Goal: Information Seeking & Learning: Find specific page/section

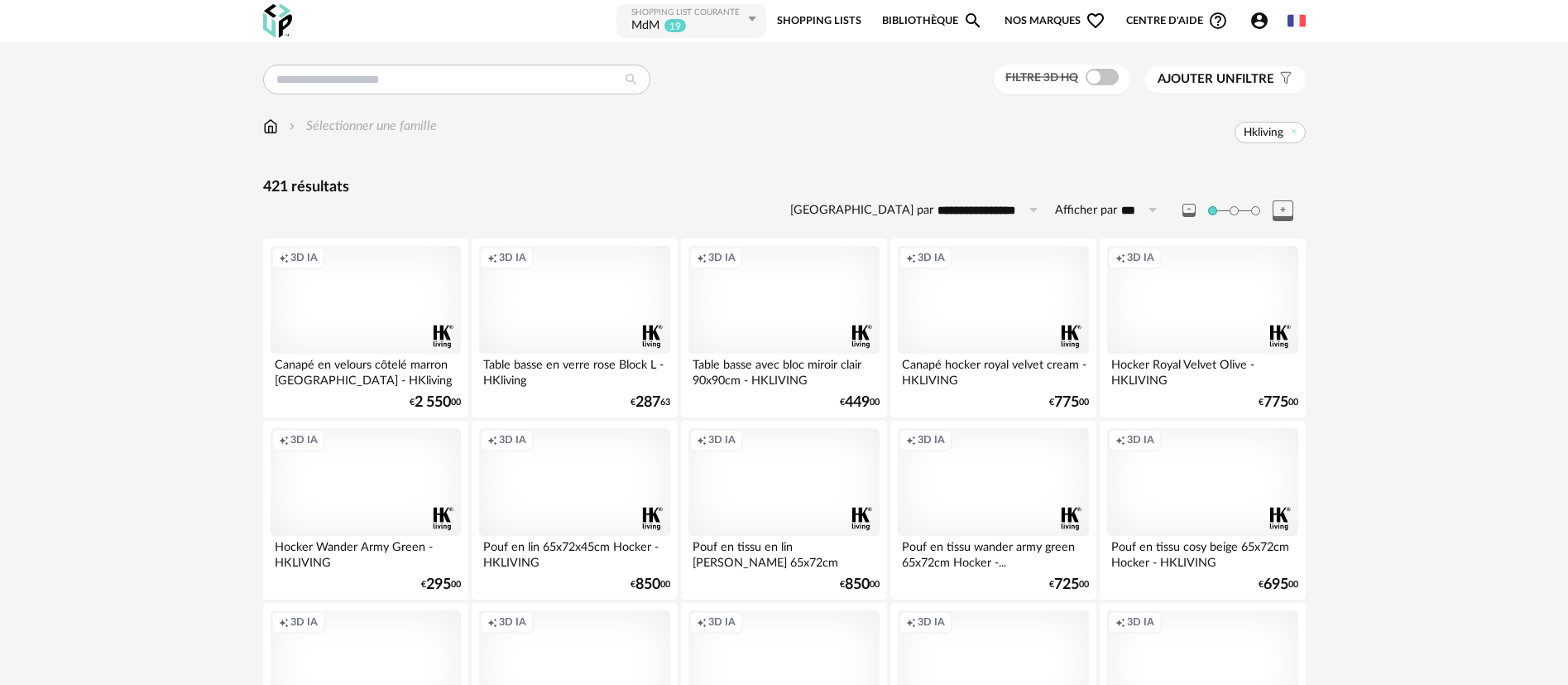
click at [284, 22] on img at bounding box center [277, 21] width 29 height 34
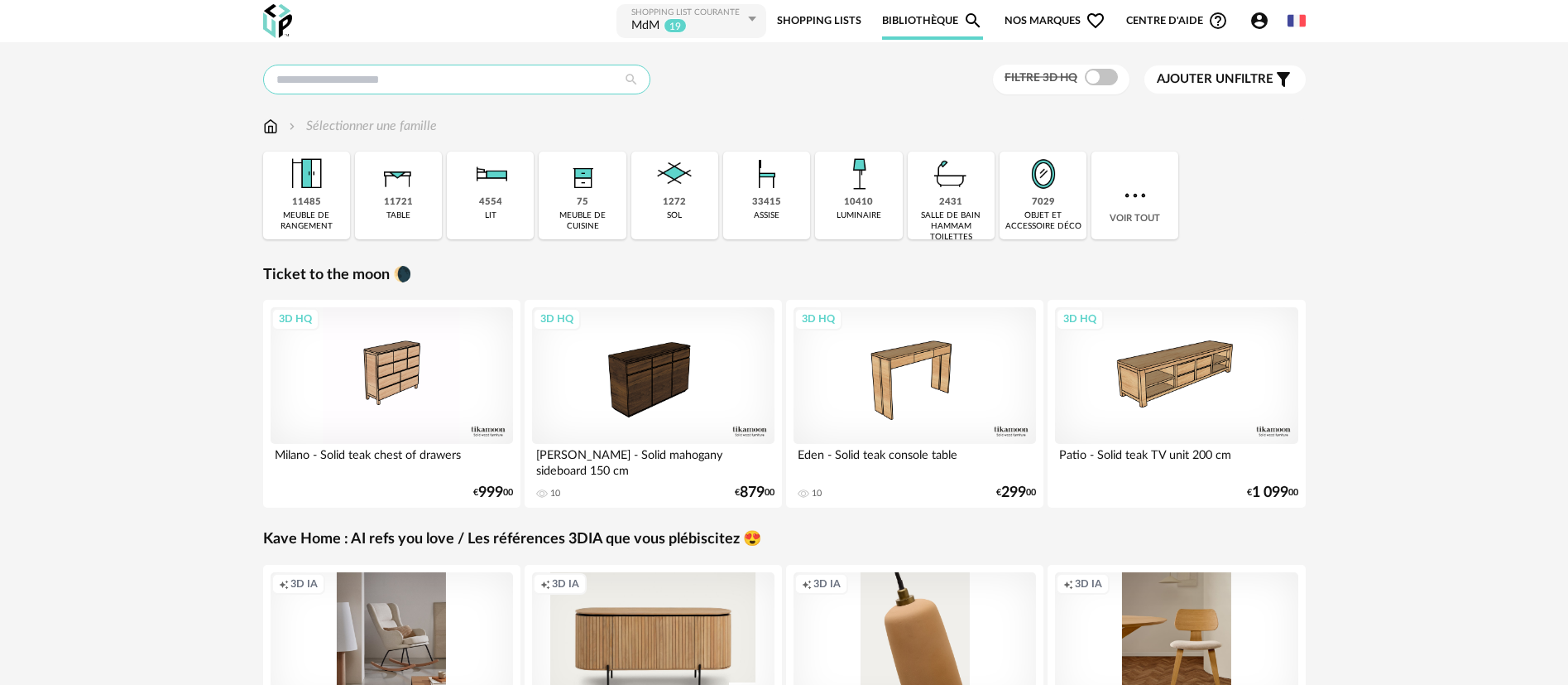
click at [330, 79] on input "text" at bounding box center [456, 80] width 387 height 30
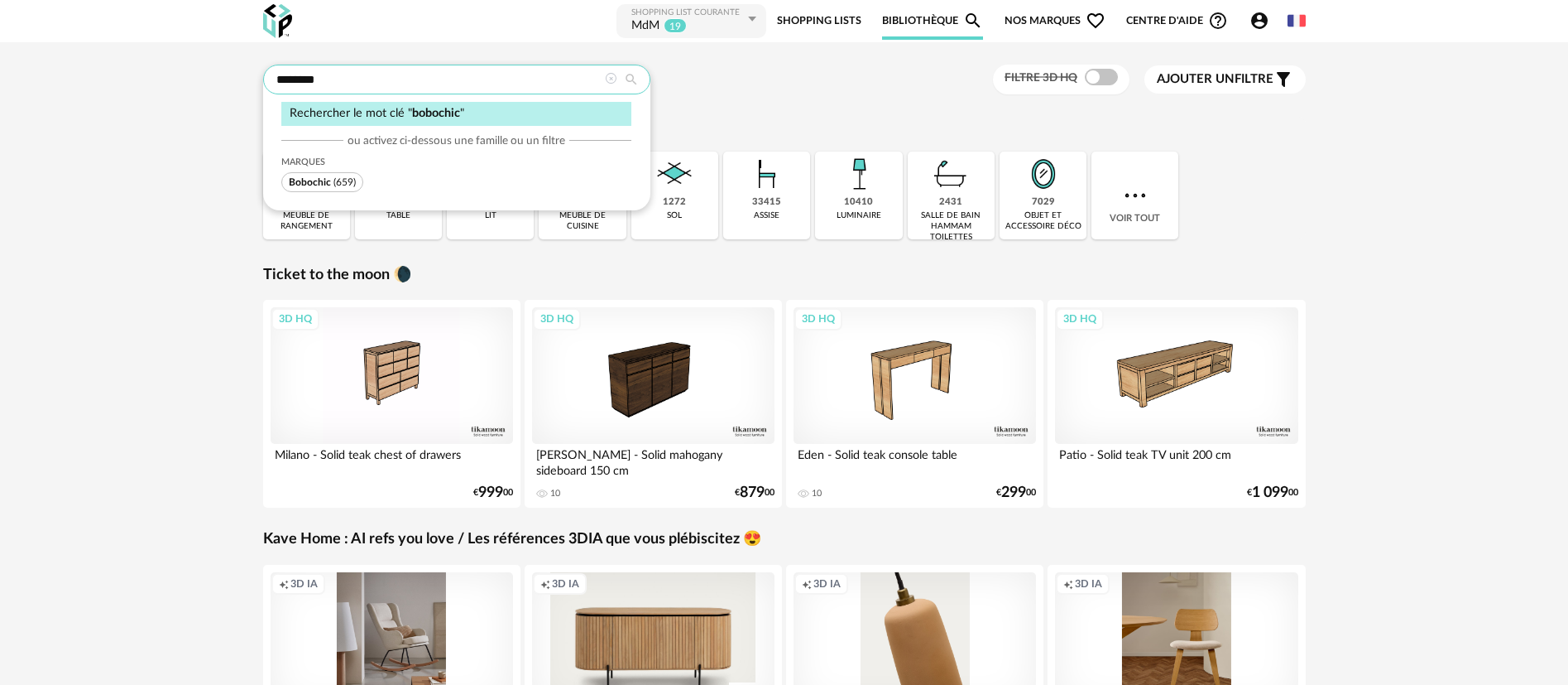
type input "********"
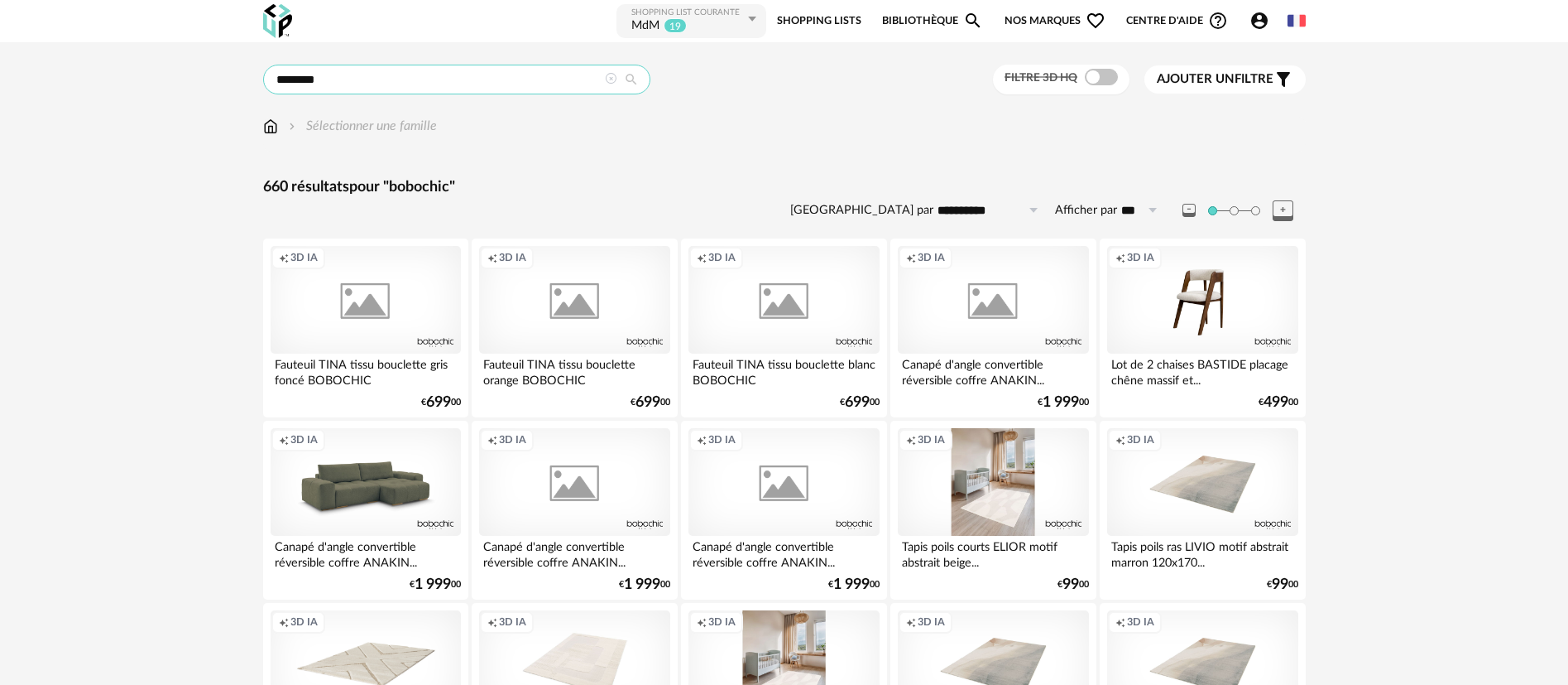
drag, startPoint x: 374, startPoint y: 83, endPoint x: 255, endPoint y: 81, distance: 119.0
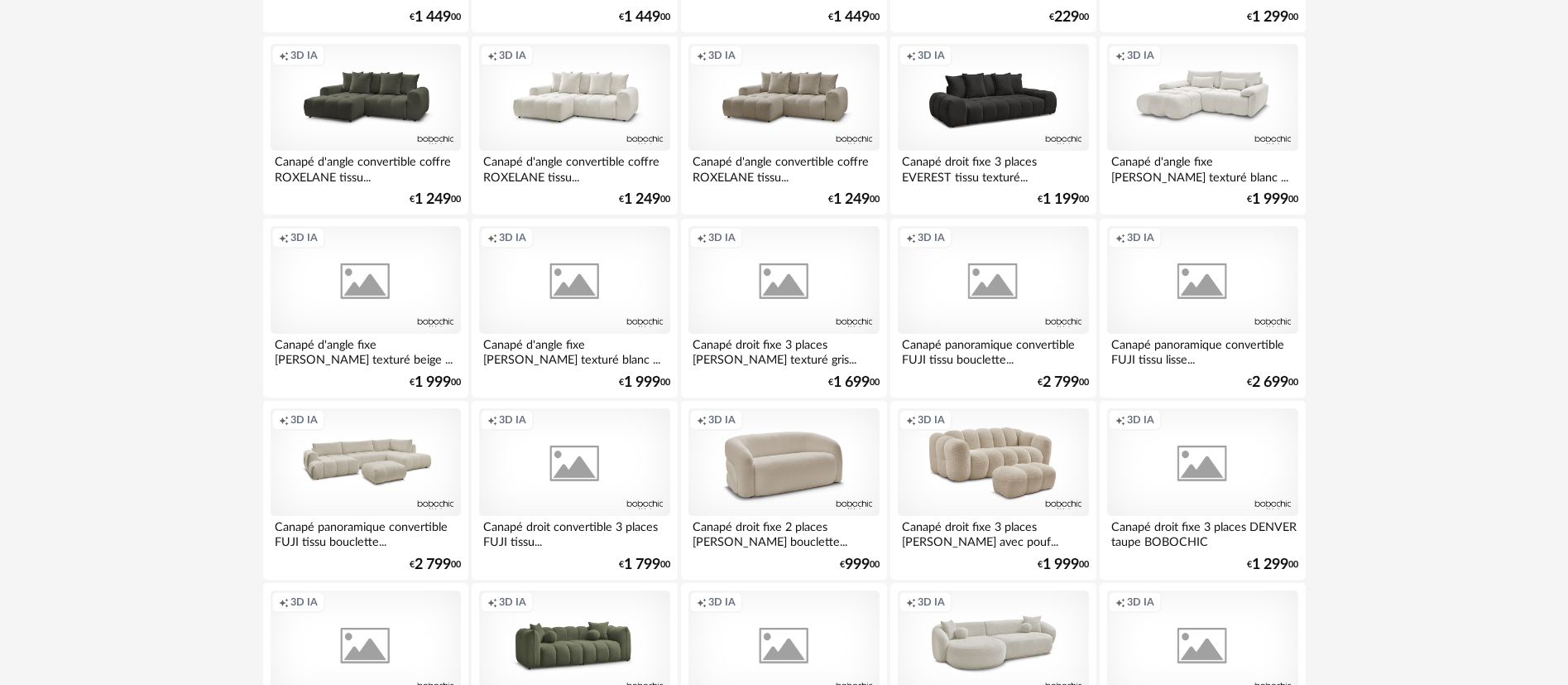
scroll to position [1366, 0]
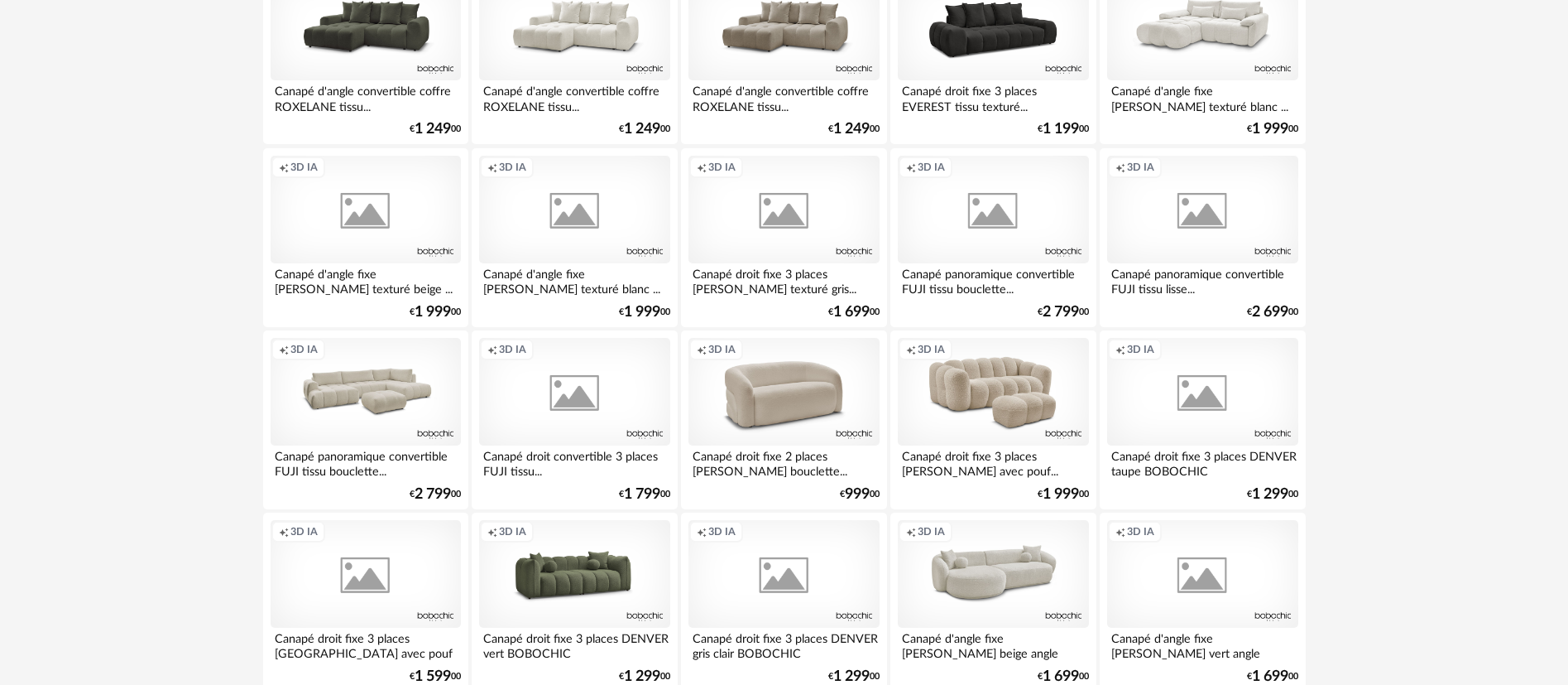
click at [512, 201] on div "Creation icon 3D IA" at bounding box center [574, 210] width 190 height 108
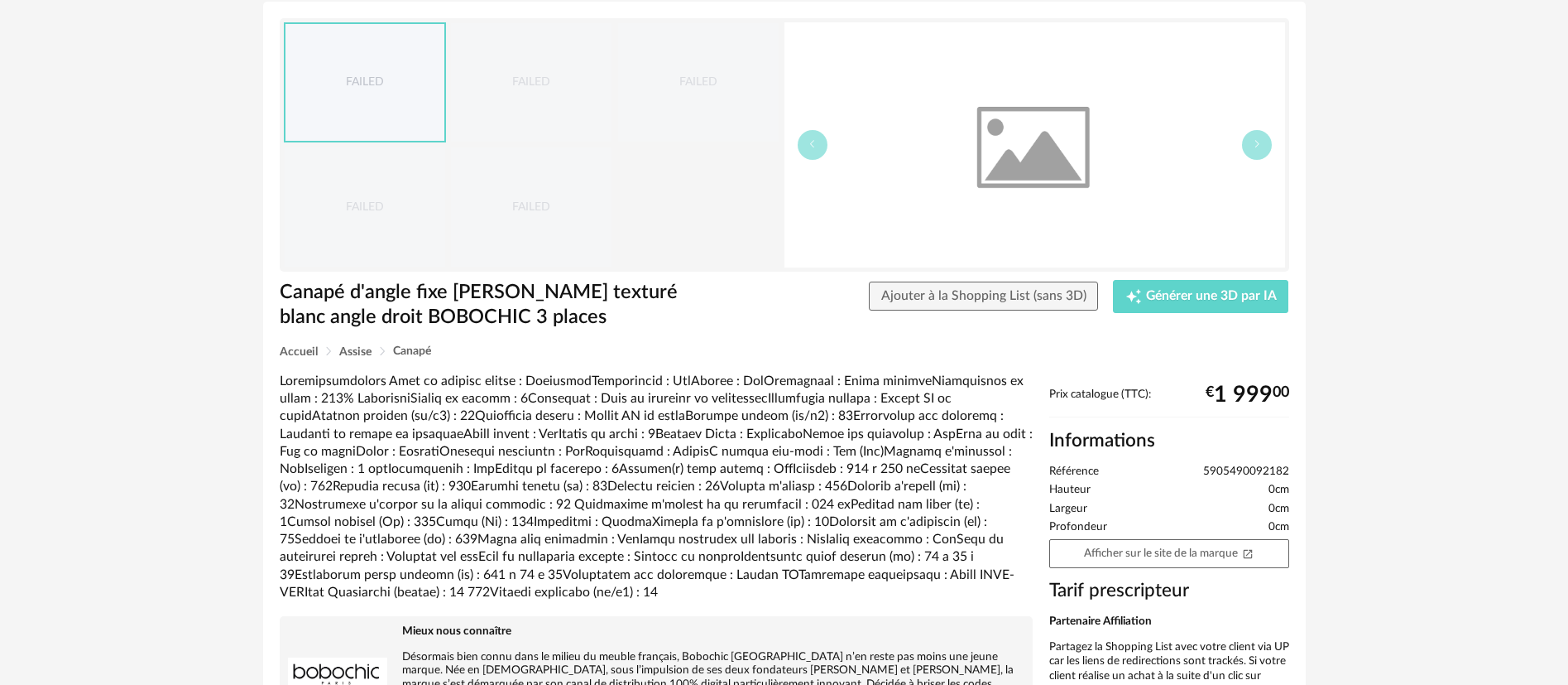
scroll to position [248, 0]
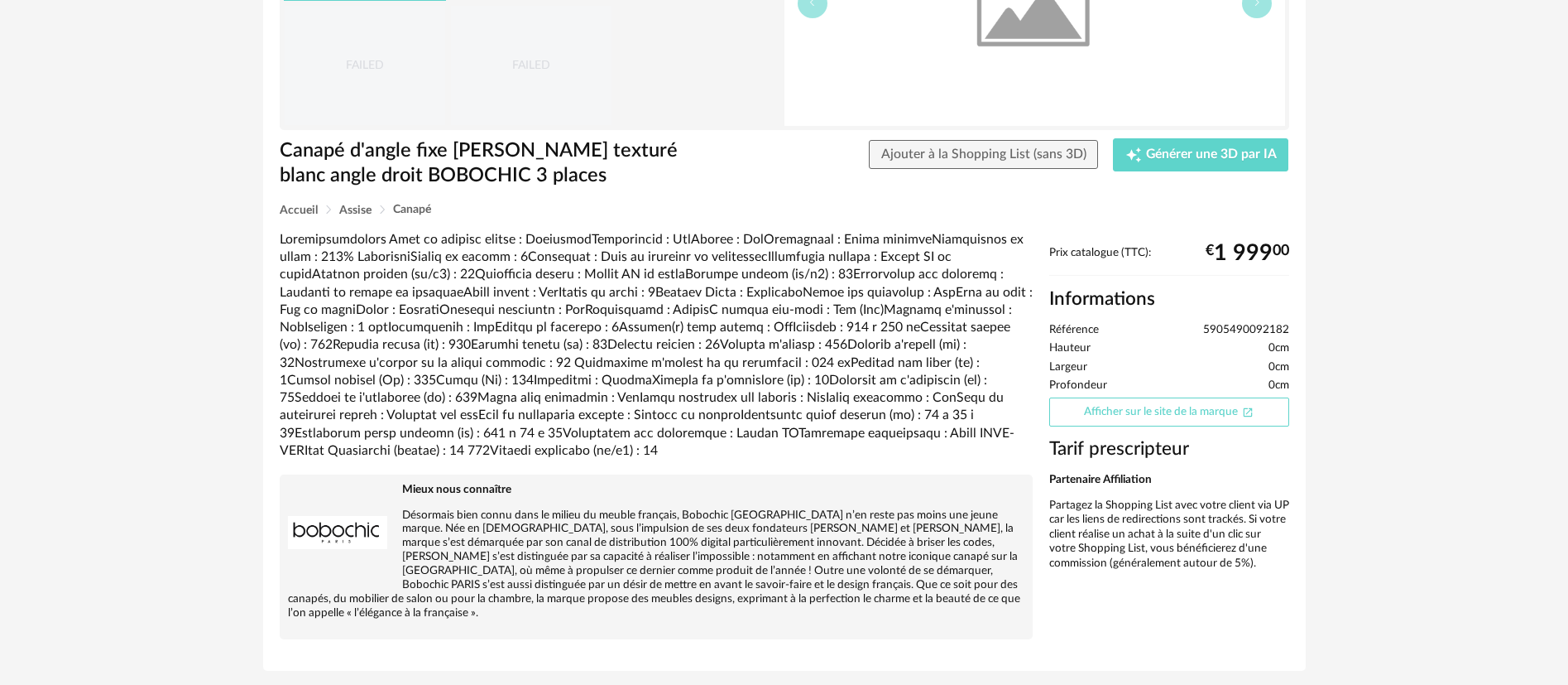
click at [1128, 415] on link "Afficher sur le site de la marque Open In New icon" at bounding box center [1169, 411] width 240 height 29
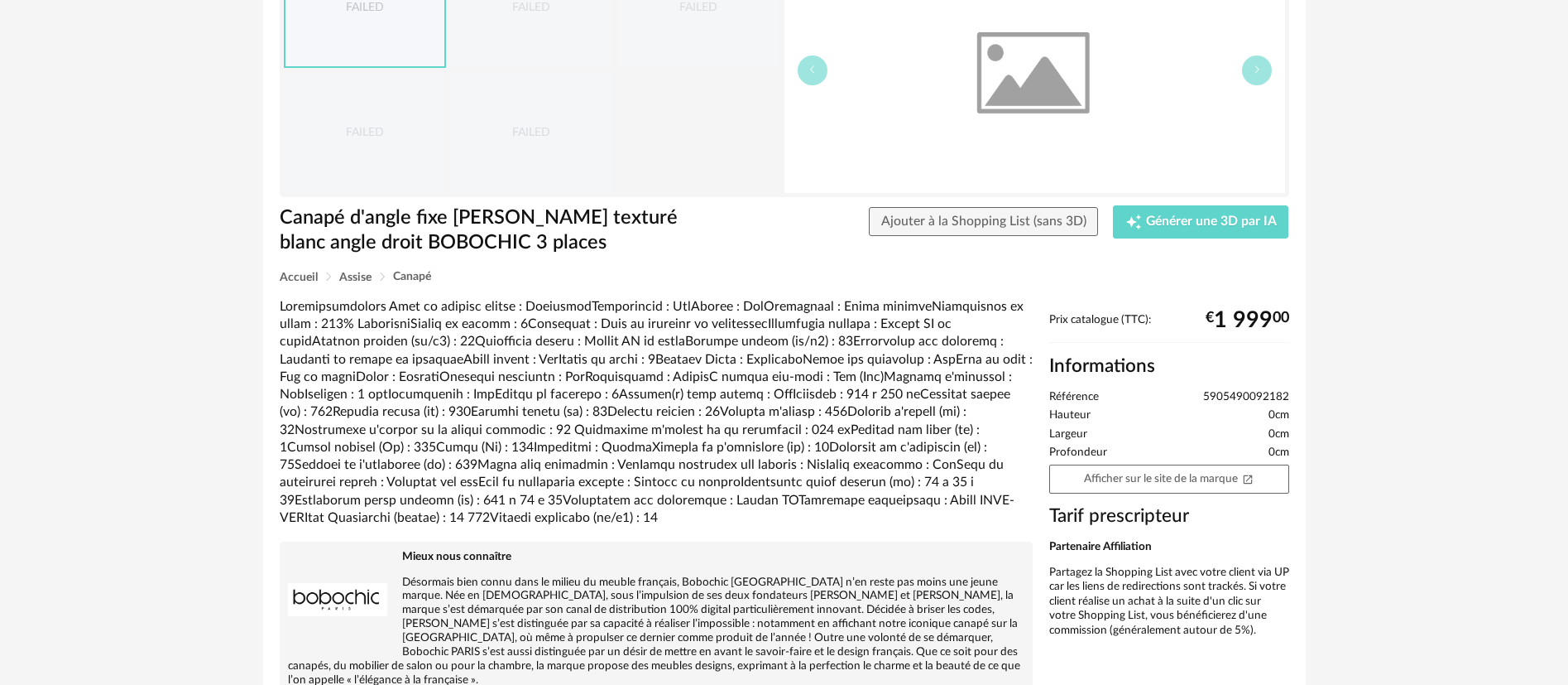
scroll to position [39, 0]
